Goal: Navigation & Orientation: Find specific page/section

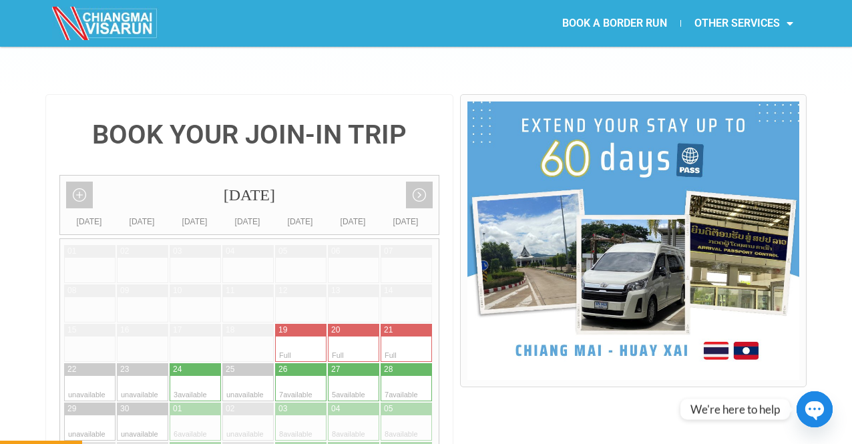
scroll to position [267, 0]
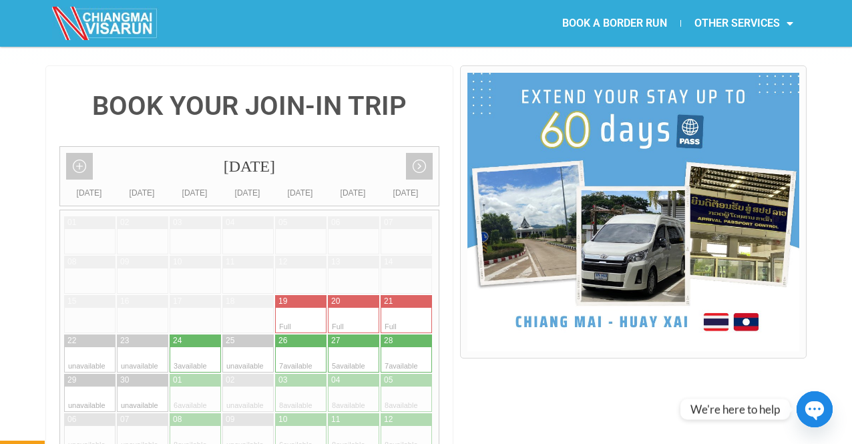
scroll to position [334, 0]
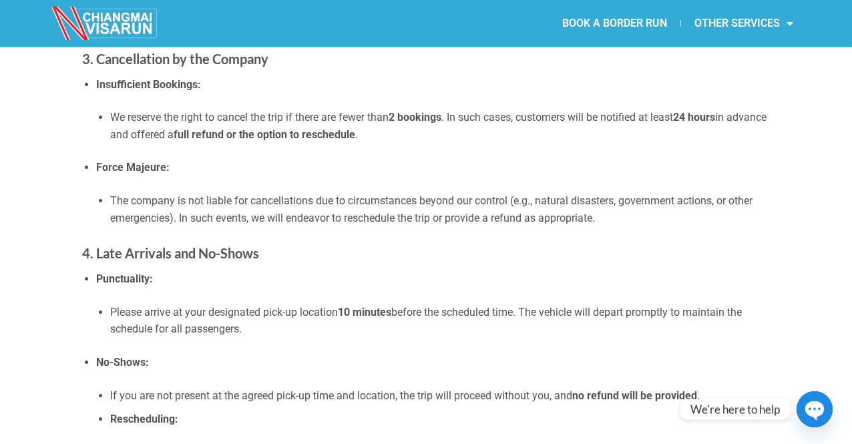
scroll to position [668, 0]
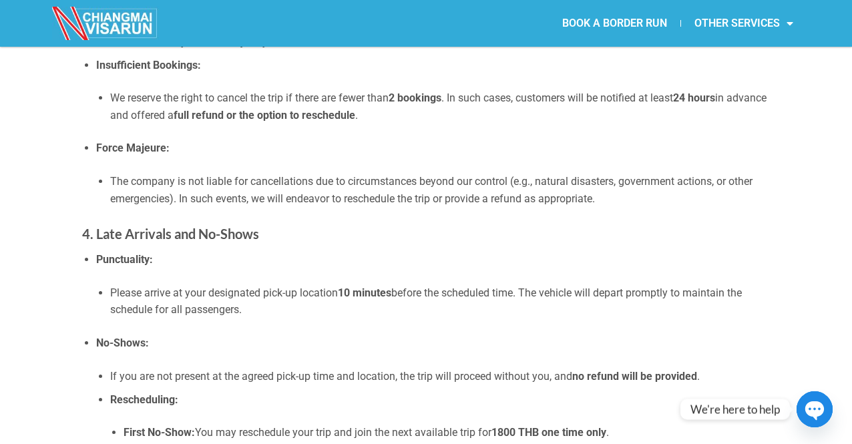
click at [25, 5] on section "BOOK A BORDER RUN OTHER SERVICES Retirement Visa Support Thai Driving License S…" at bounding box center [426, 23] width 852 height 47
